Goal: Task Accomplishment & Management: Use online tool/utility

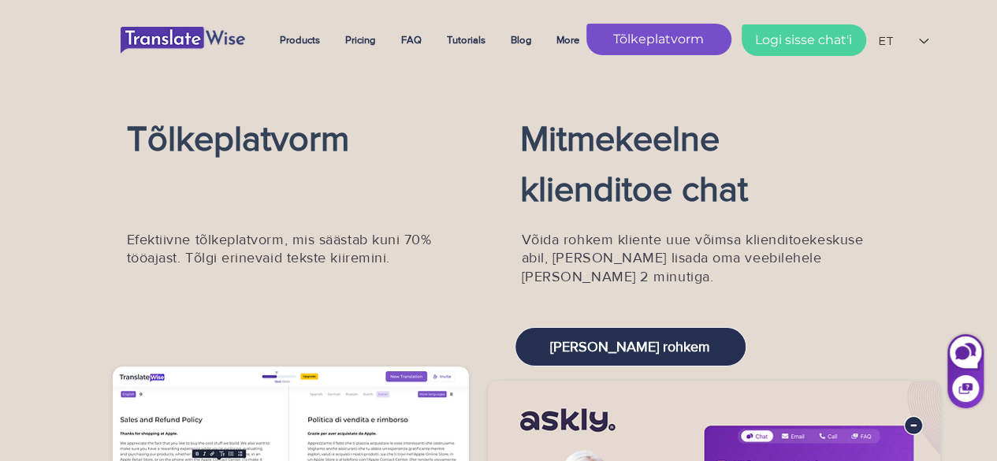
click at [694, 37] on span "Tõlkeplatvorm" at bounding box center [658, 39] width 91 height 17
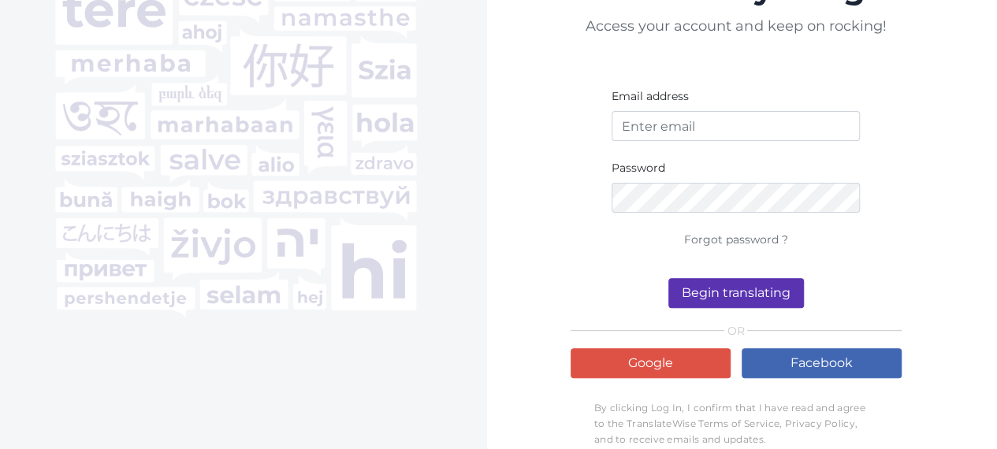
scroll to position [126, 0]
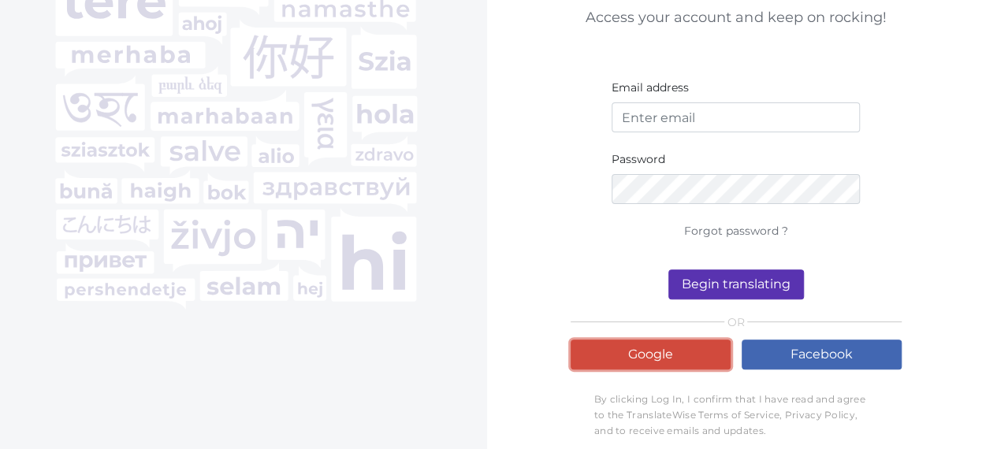
click at [696, 341] on link "Google" at bounding box center [651, 355] width 160 height 30
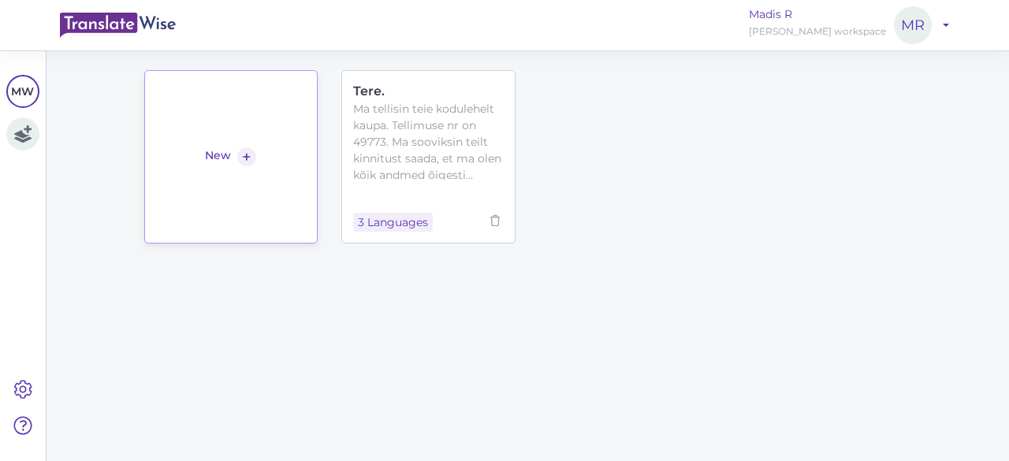
click at [216, 148] on div "New" at bounding box center [218, 156] width 26 height 19
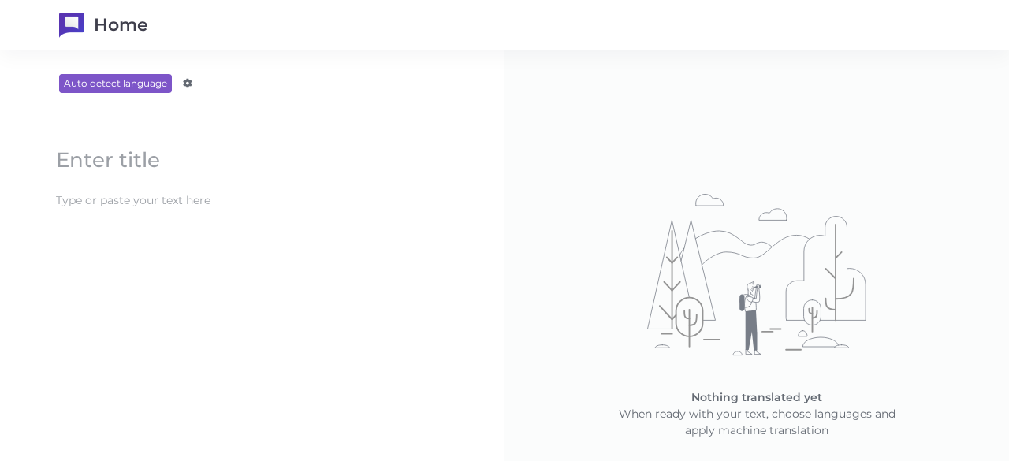
click at [115, 193] on content at bounding box center [252, 201] width 408 height 26
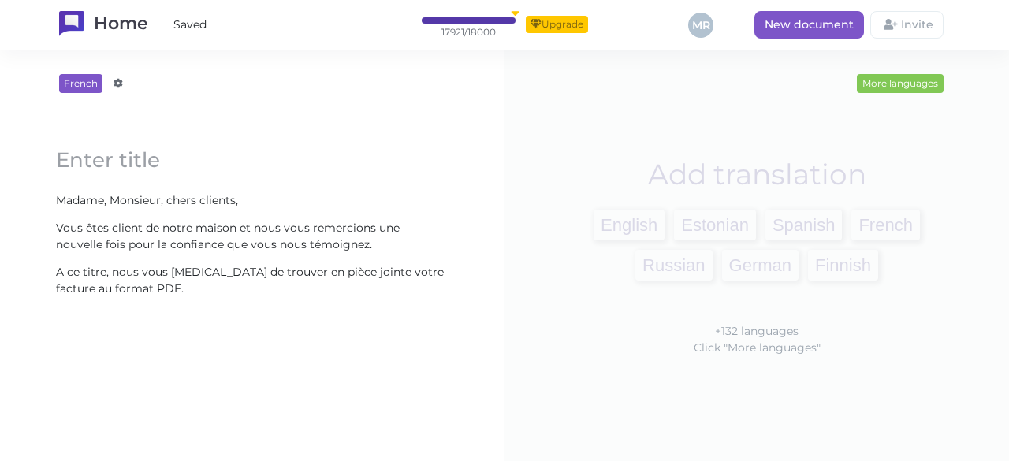
click at [383, 185] on ali-title at bounding box center [252, 160] width 410 height 54
click at [453, 195] on block-editor "Madame, Monsieur, chers clients, Update Vous êtes client de notre maison et nou…" at bounding box center [252, 218] width 441 height 209
click at [426, 202] on content "Madame, Monsieur, chers clients," at bounding box center [252, 201] width 408 height 26
click at [711, 220] on span "Estonian" at bounding box center [715, 225] width 82 height 31
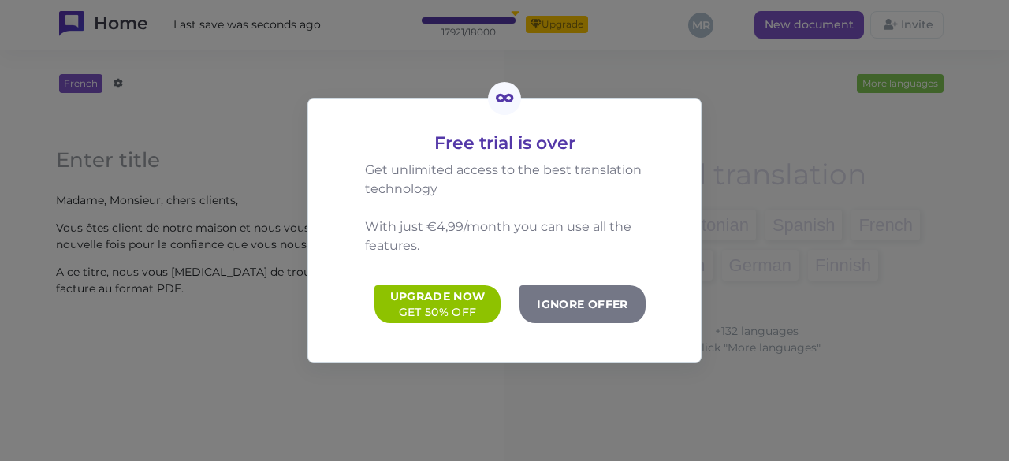
click at [588, 298] on button "Ignore offer" at bounding box center [583, 304] width 126 height 38
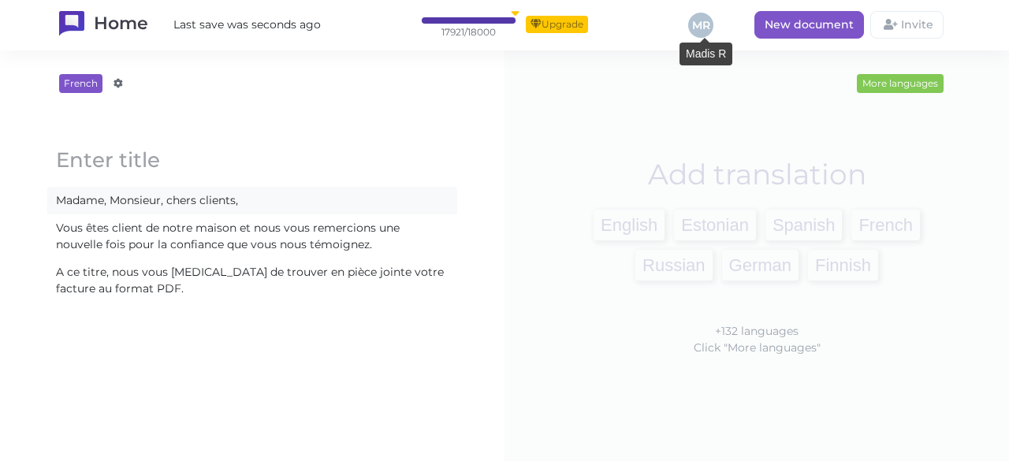
click at [707, 23] on div "MR" at bounding box center [700, 25] width 25 height 25
click at [807, 24] on span "New document" at bounding box center [809, 24] width 89 height 14
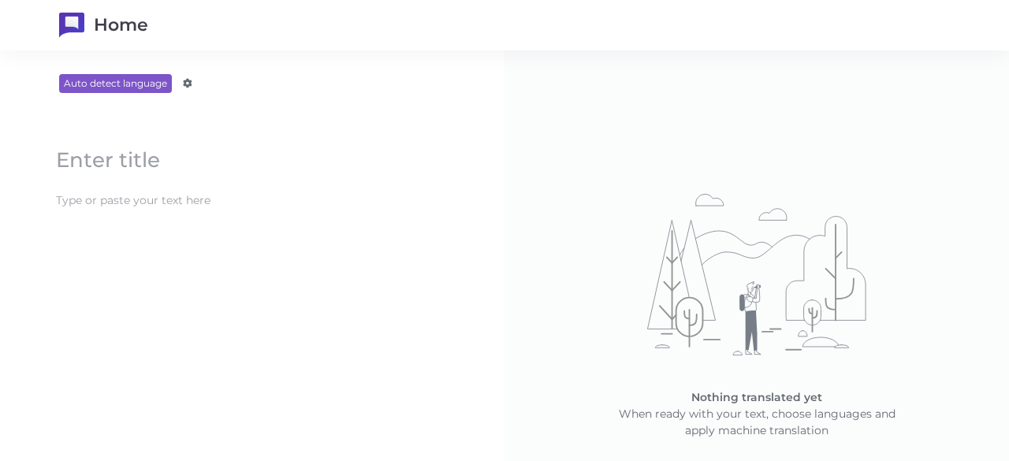
click at [161, 181] on ali-title at bounding box center [252, 160] width 410 height 54
click at [143, 201] on content at bounding box center [252, 201] width 408 height 26
click at [129, 168] on content at bounding box center [252, 159] width 408 height 33
click at [130, 193] on content at bounding box center [252, 201] width 408 height 26
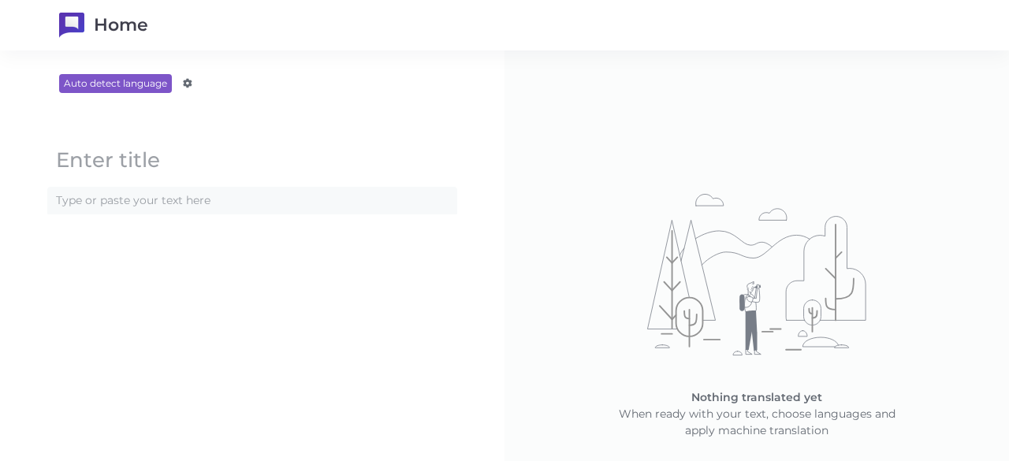
click at [130, 193] on content at bounding box center [252, 201] width 408 height 26
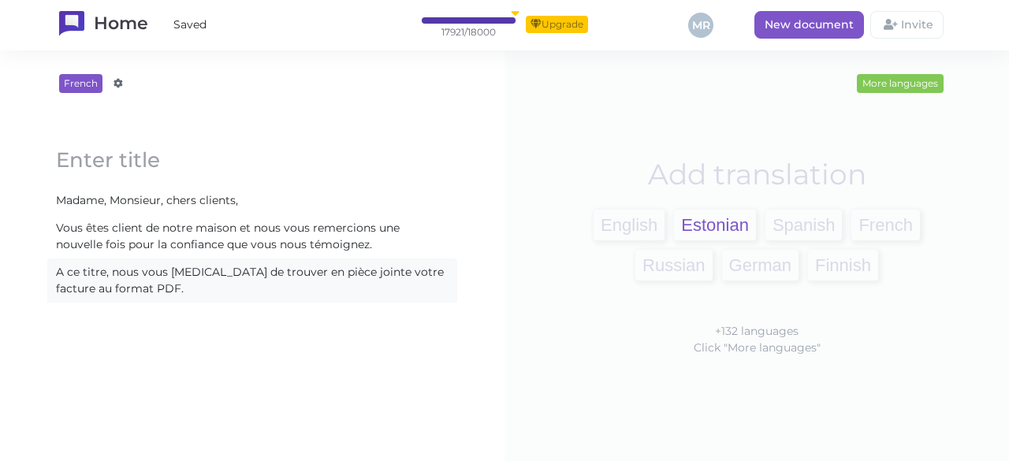
click at [681, 229] on span "Estonian" at bounding box center [715, 225] width 82 height 31
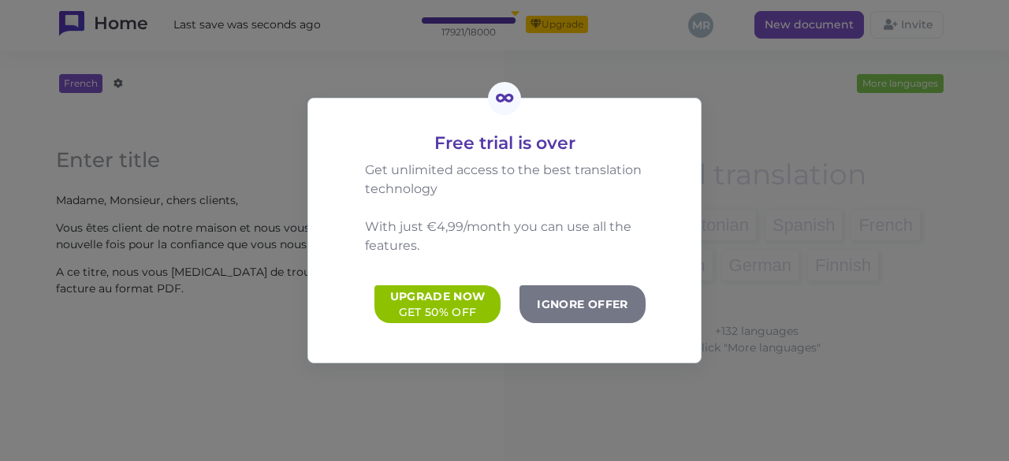
click at [602, 317] on button "Ignore offer" at bounding box center [583, 304] width 126 height 38
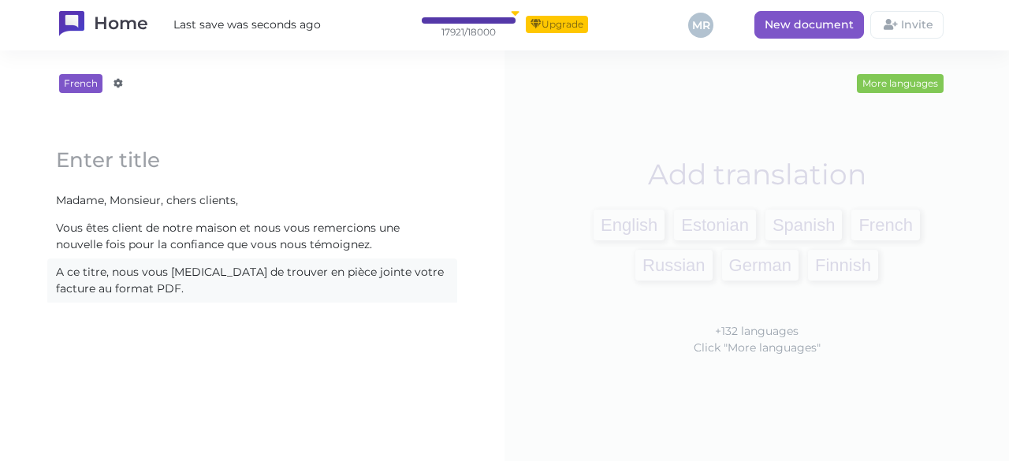
click at [481, 25] on div "17921 / 18000" at bounding box center [469, 24] width 95 height 26
drag, startPoint x: 512, startPoint y: 13, endPoint x: 456, endPoint y: 26, distance: 58.3
click at [456, 26] on div "17921 / 18000" at bounding box center [469, 24] width 95 height 26
click at [445, 21] on div at bounding box center [469, 20] width 94 height 6
